Goal: Transaction & Acquisition: Book appointment/travel/reservation

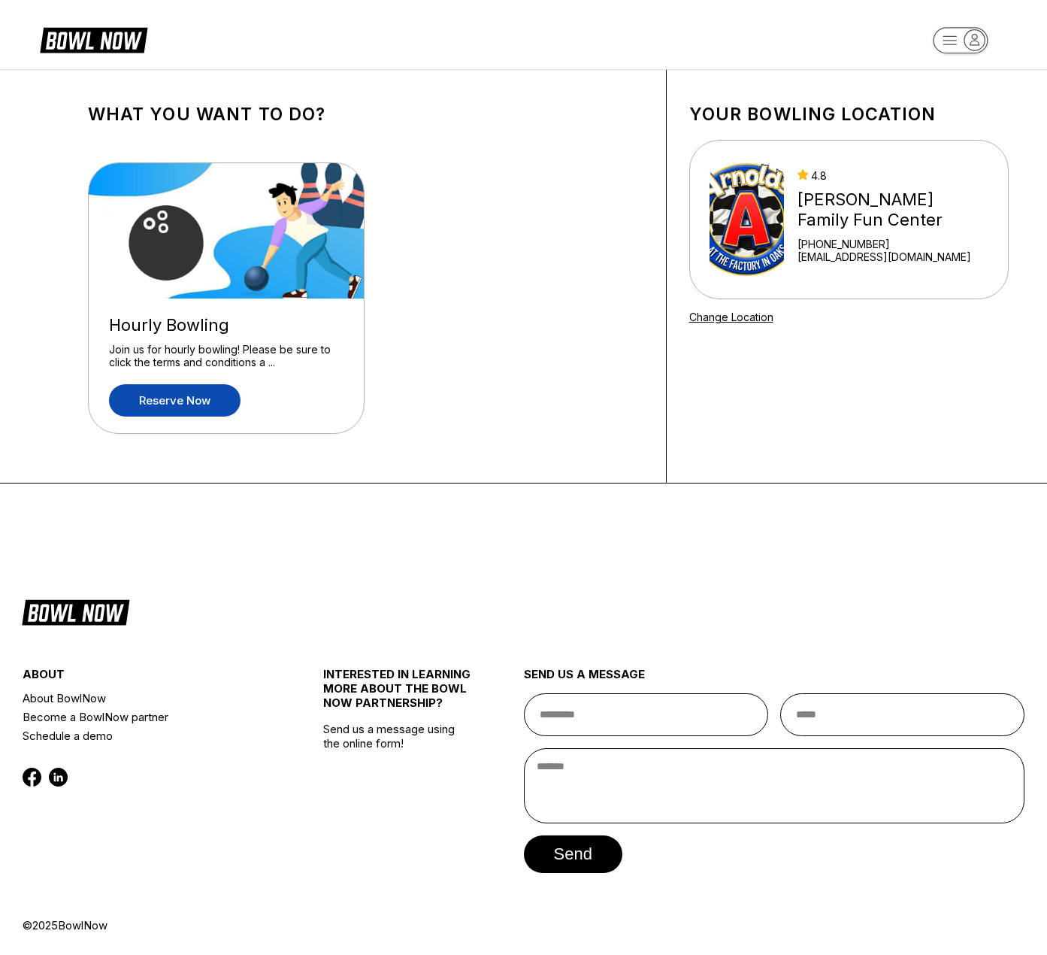
click at [207, 399] on link "Reserve now" at bounding box center [175, 400] width 132 height 32
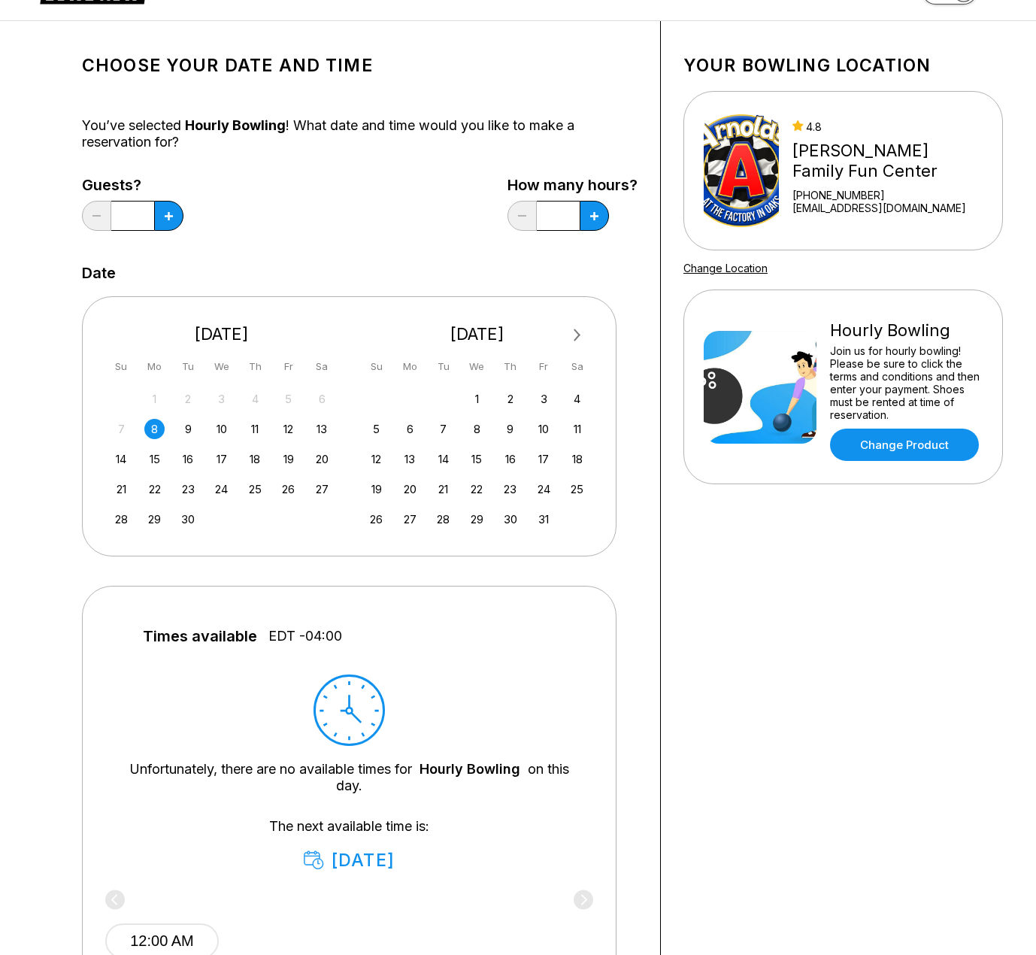
scroll to position [75, 0]
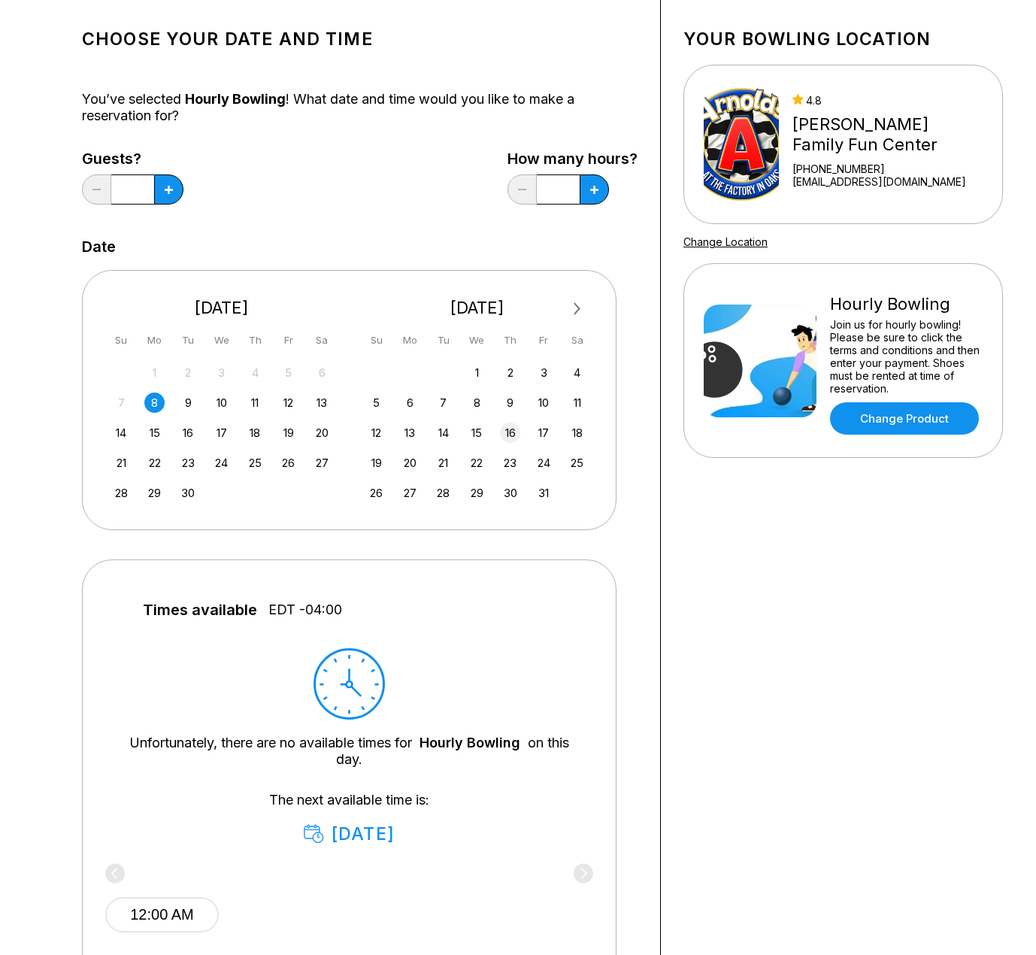
click at [511, 429] on div "16" at bounding box center [510, 433] width 20 height 20
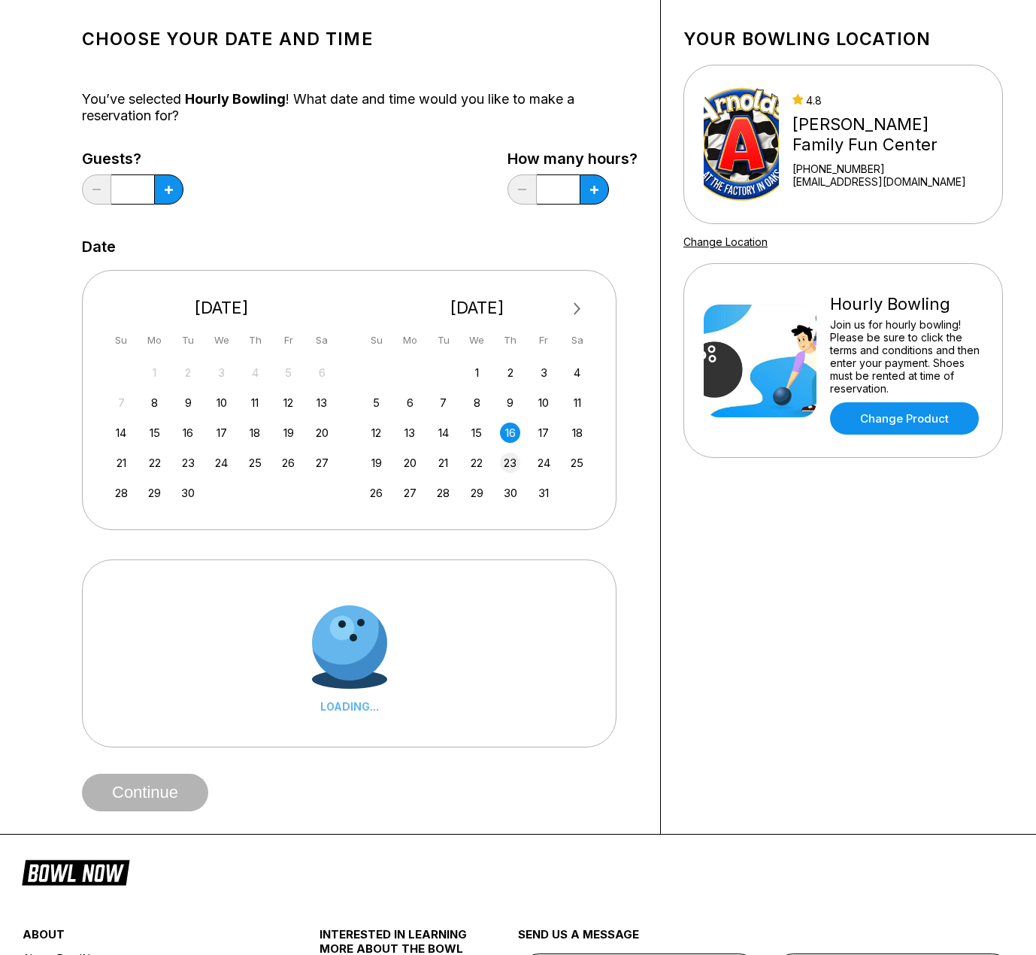
click at [514, 464] on div "23" at bounding box center [510, 463] width 20 height 20
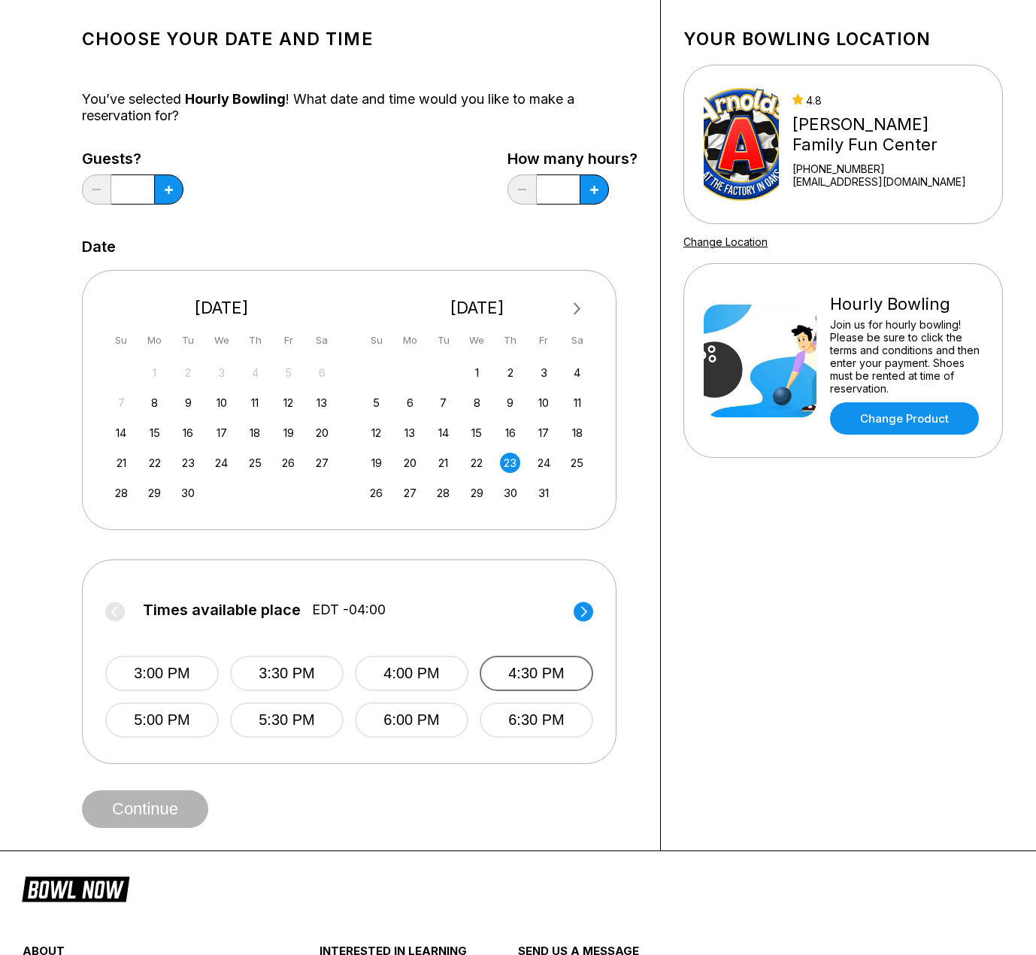
click at [521, 674] on button "4:30 PM" at bounding box center [537, 673] width 114 height 35
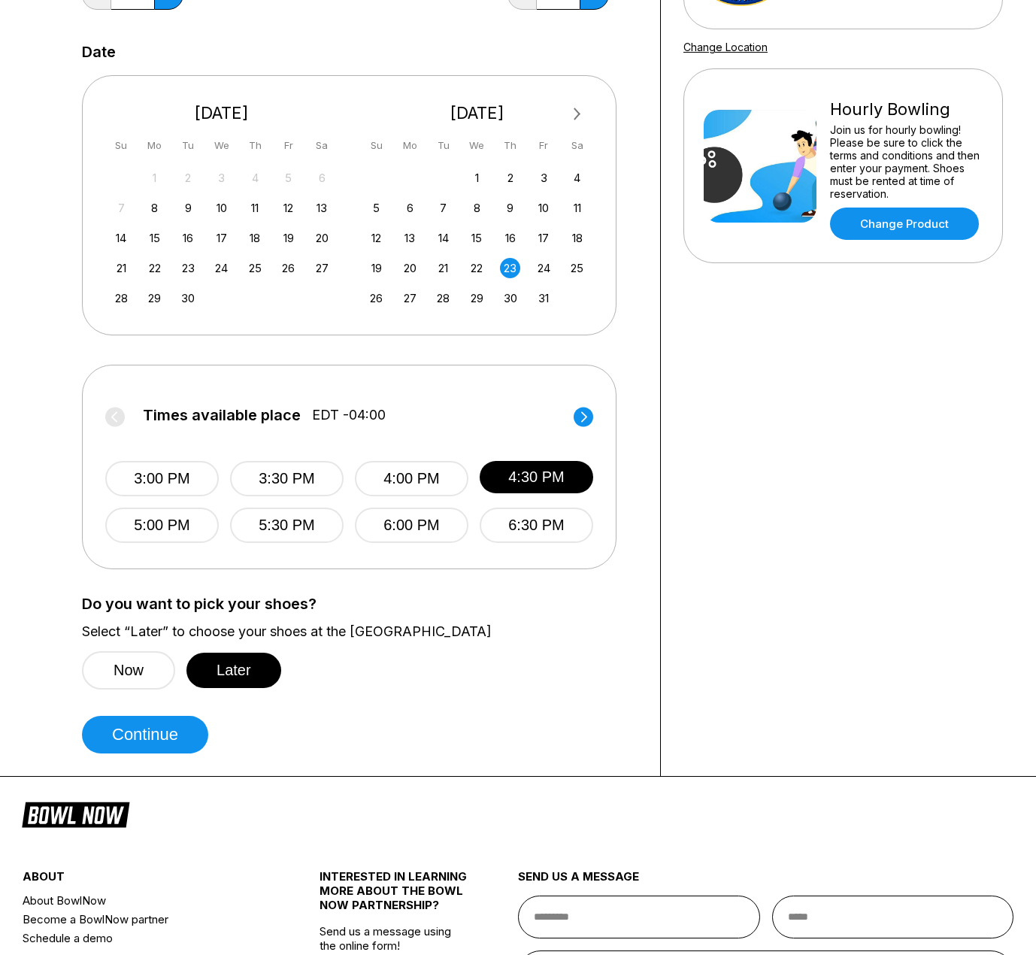
scroll to position [301, 0]
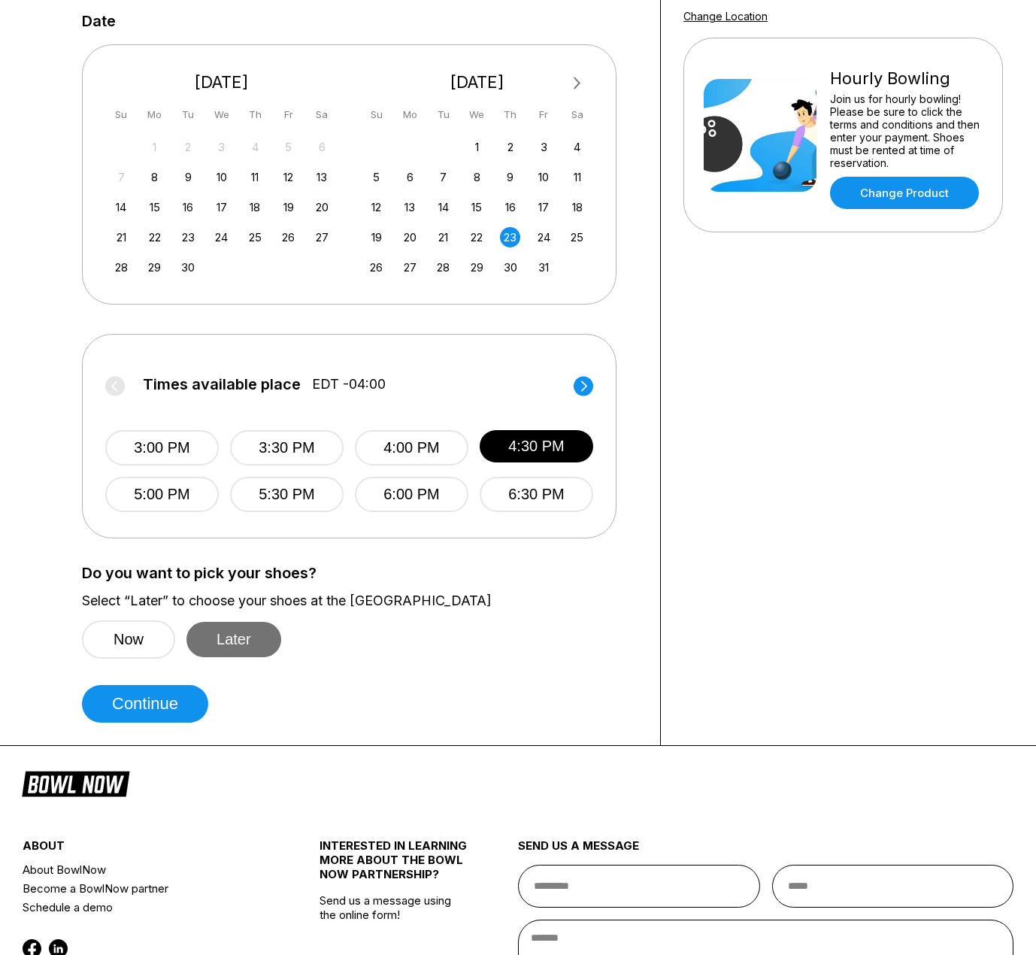
click at [229, 647] on button "Later" at bounding box center [233, 639] width 95 height 35
click at [163, 700] on button "Continue" at bounding box center [145, 704] width 126 height 38
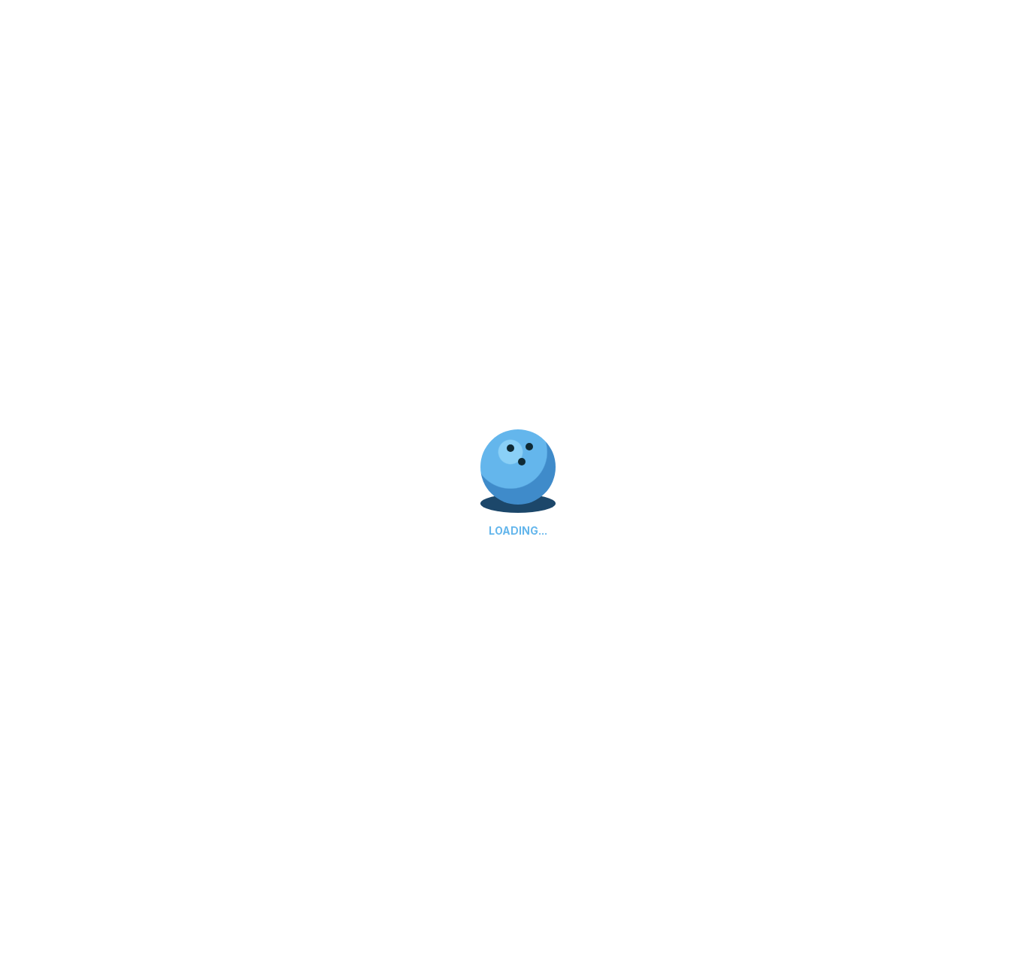
select select "**"
